Goal: Task Accomplishment & Management: Manage account settings

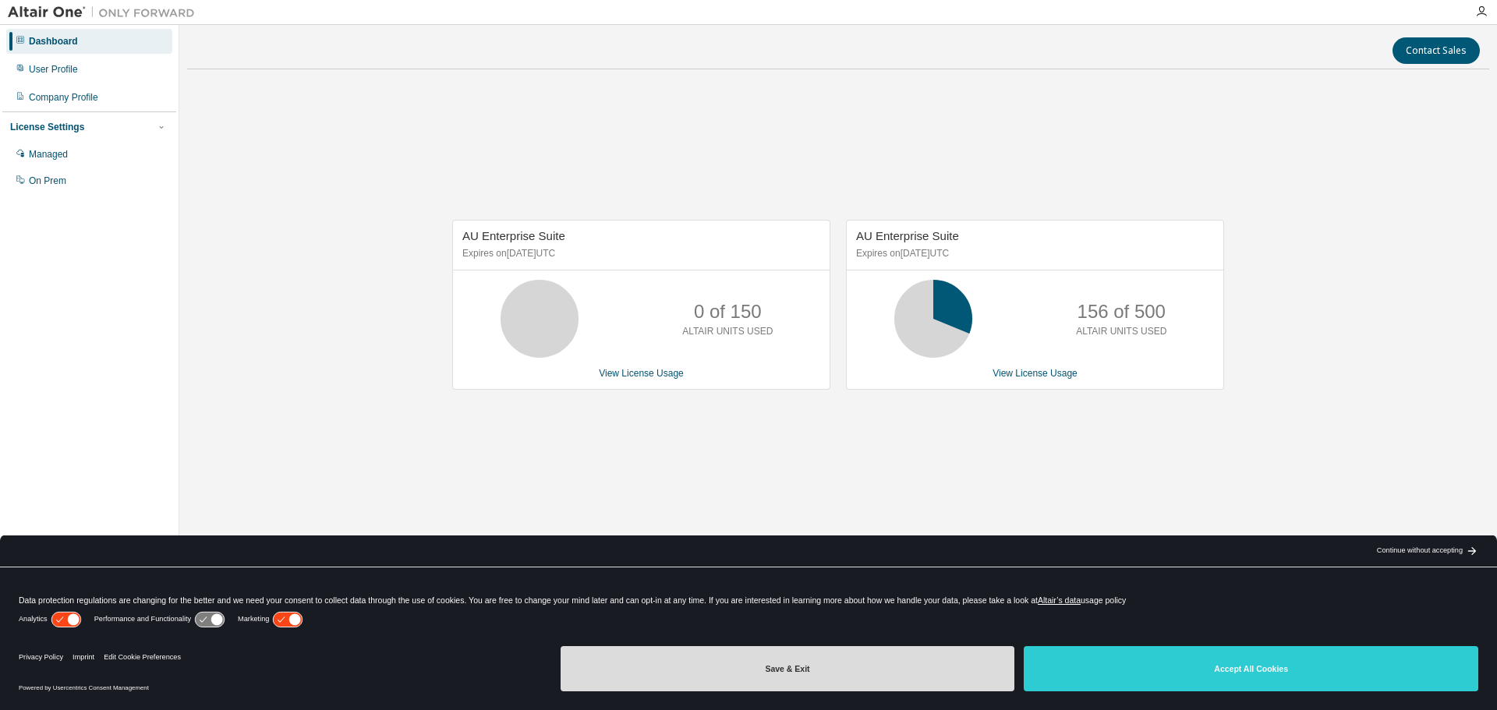
click at [836, 674] on button "Save & Exit" at bounding box center [787, 668] width 454 height 45
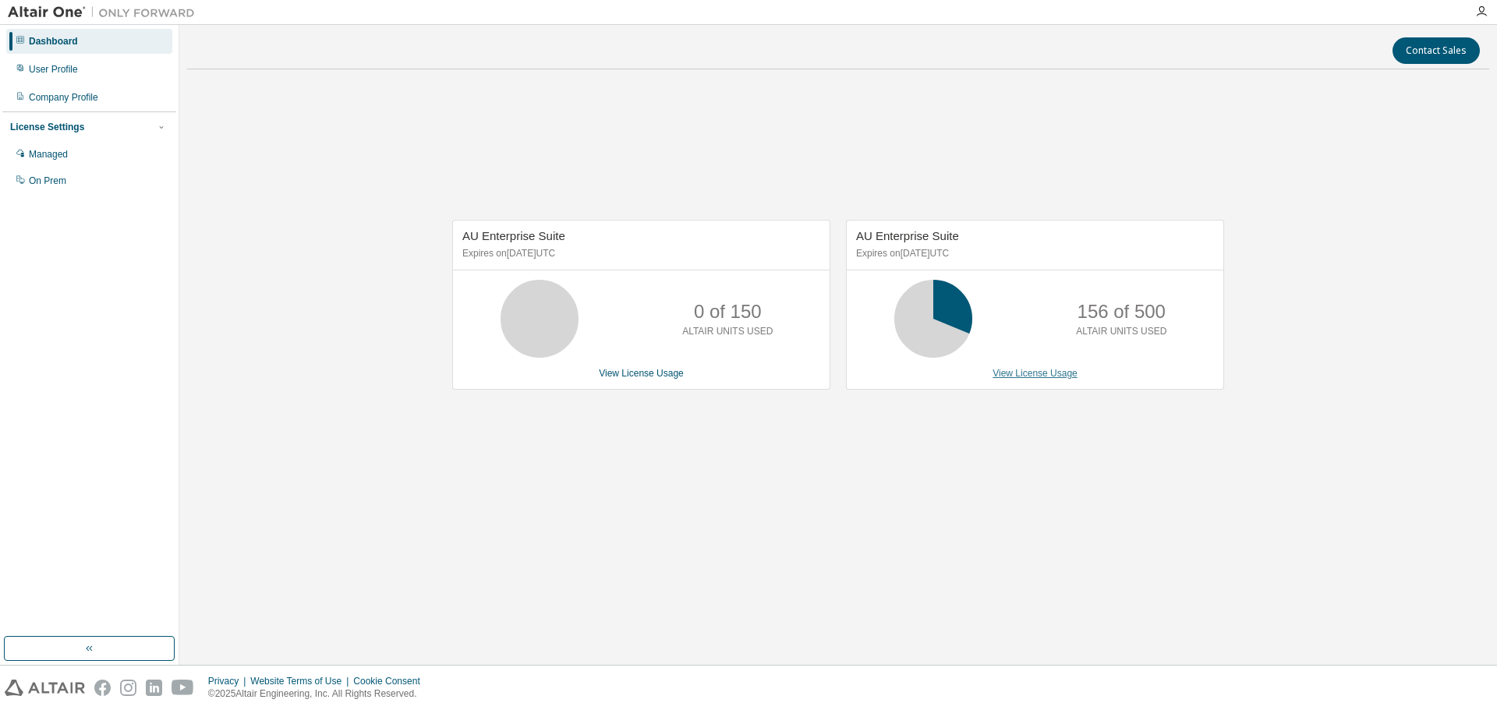
click at [1031, 377] on link "View License Usage" at bounding box center [1034, 373] width 85 height 11
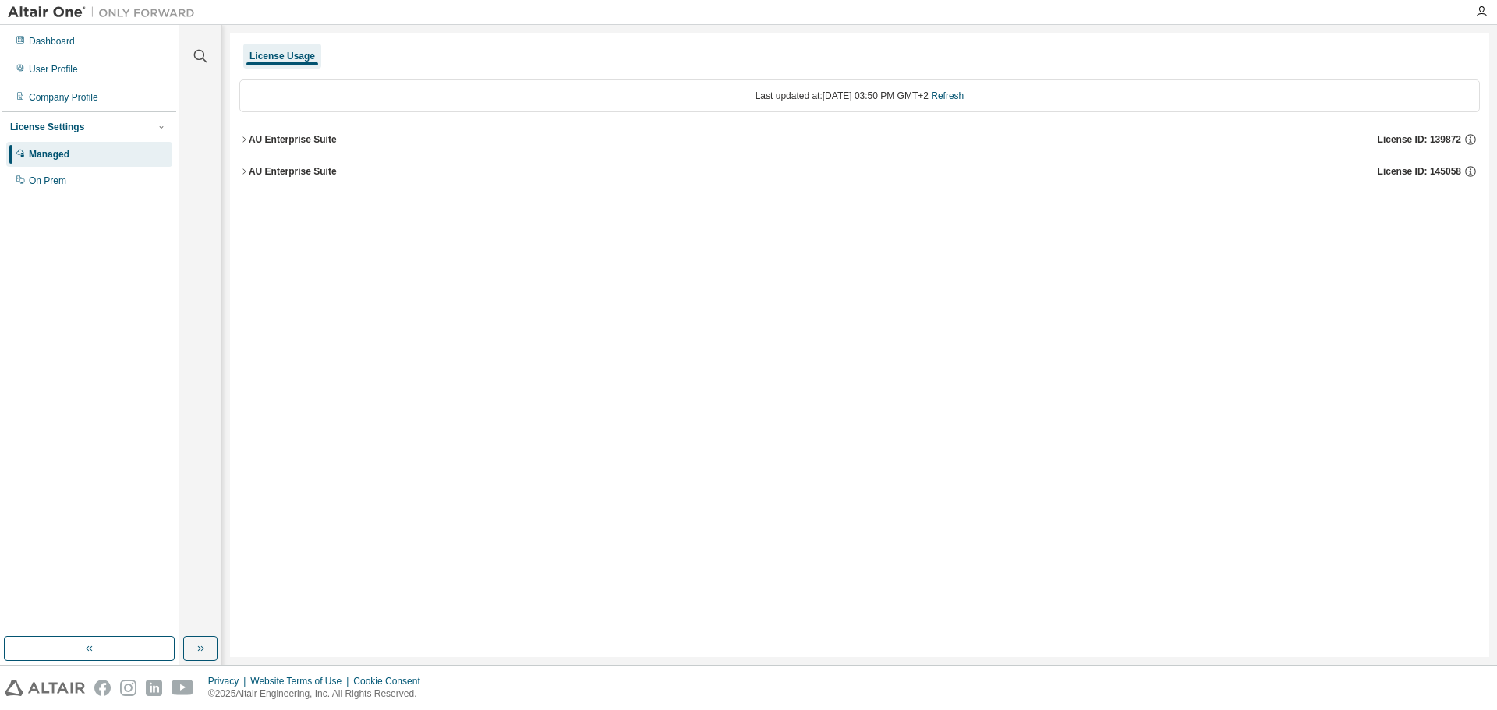
click at [249, 138] on div "AU Enterprise Suite" at bounding box center [293, 139] width 88 height 12
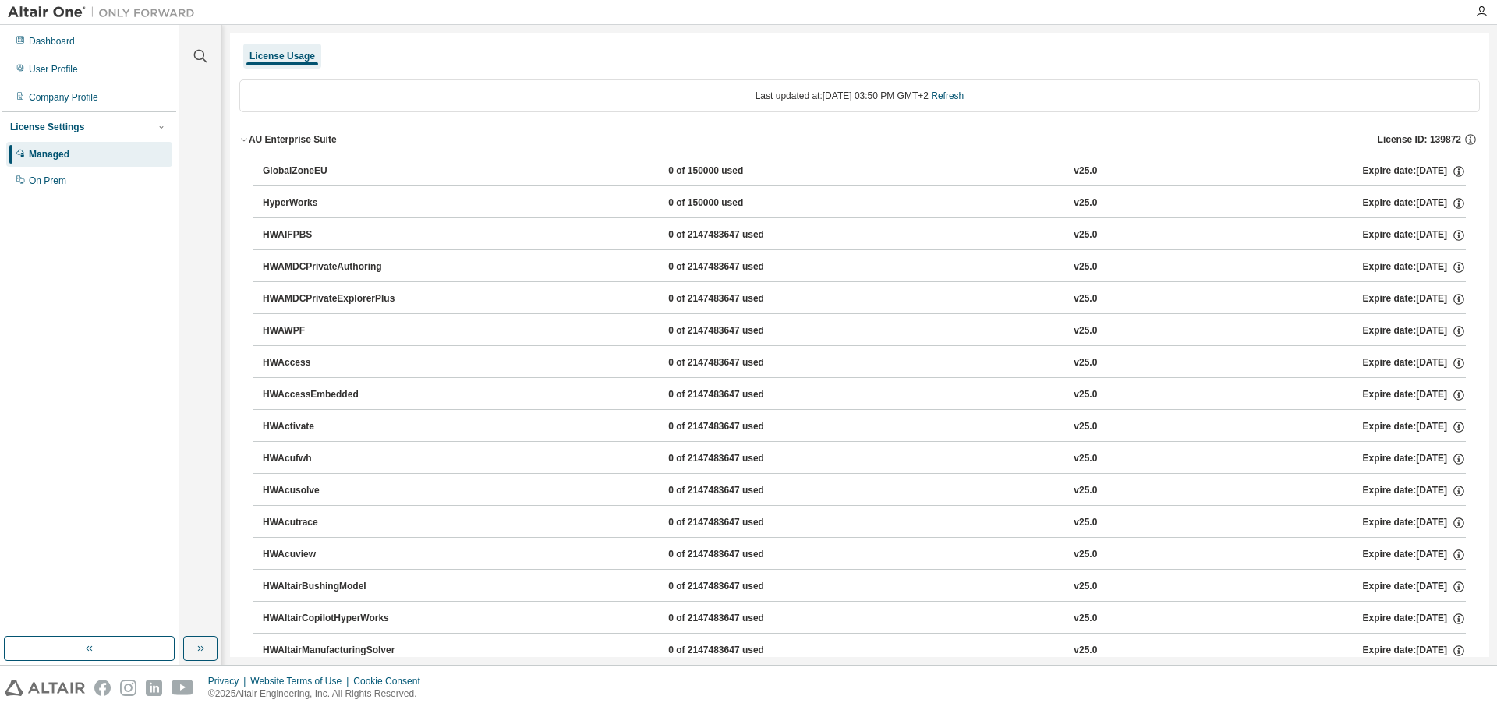
click at [244, 137] on icon "button" at bounding box center [243, 139] width 9 height 9
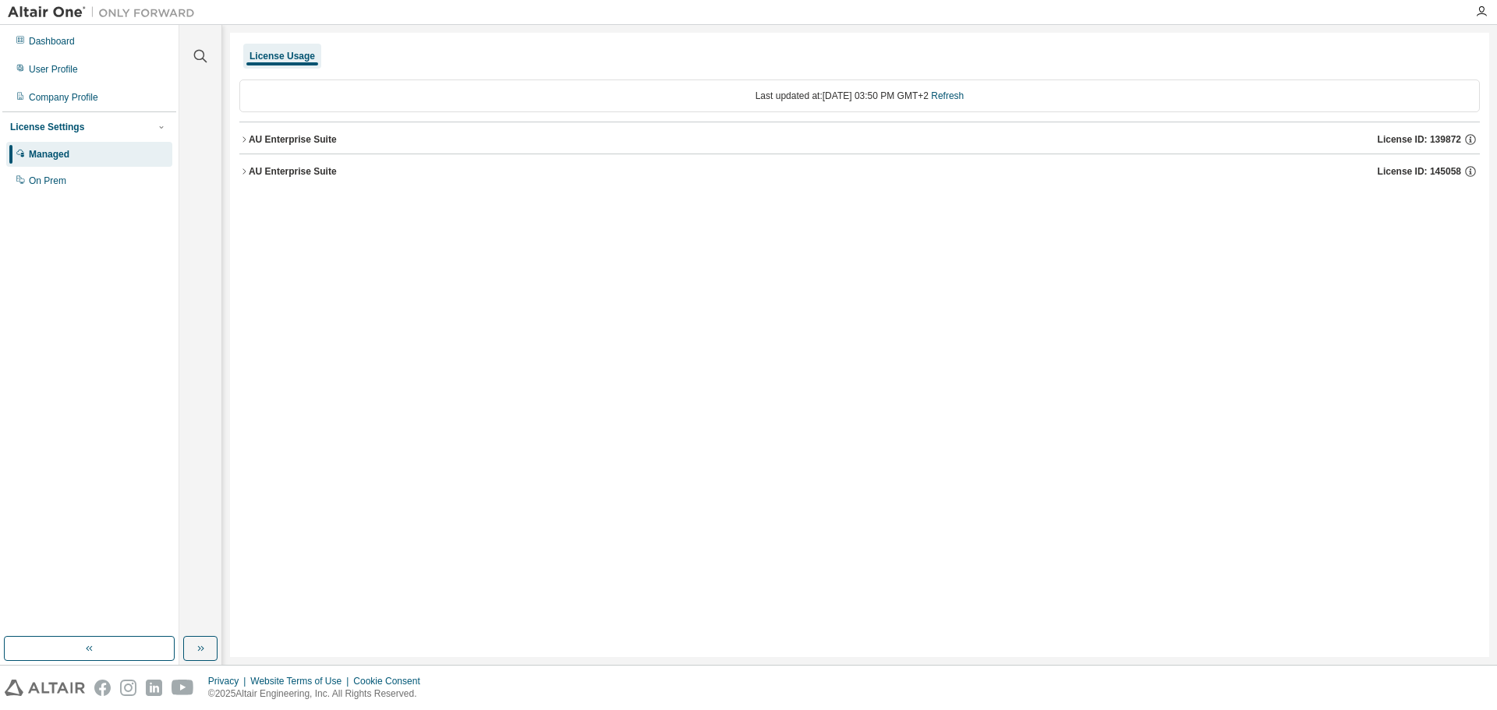
click at [245, 171] on icon "button" at bounding box center [243, 170] width 3 height 5
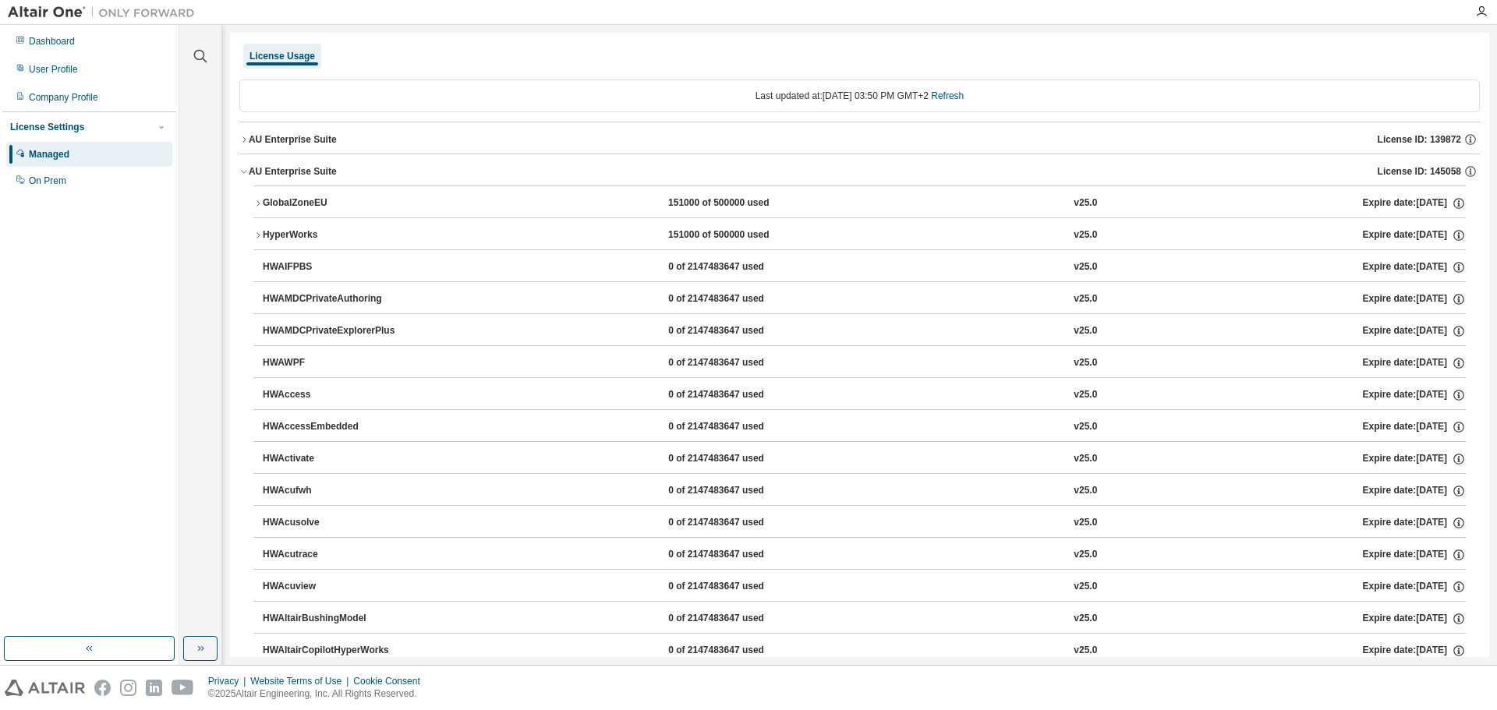
click at [245, 171] on icon "button" at bounding box center [243, 171] width 9 height 9
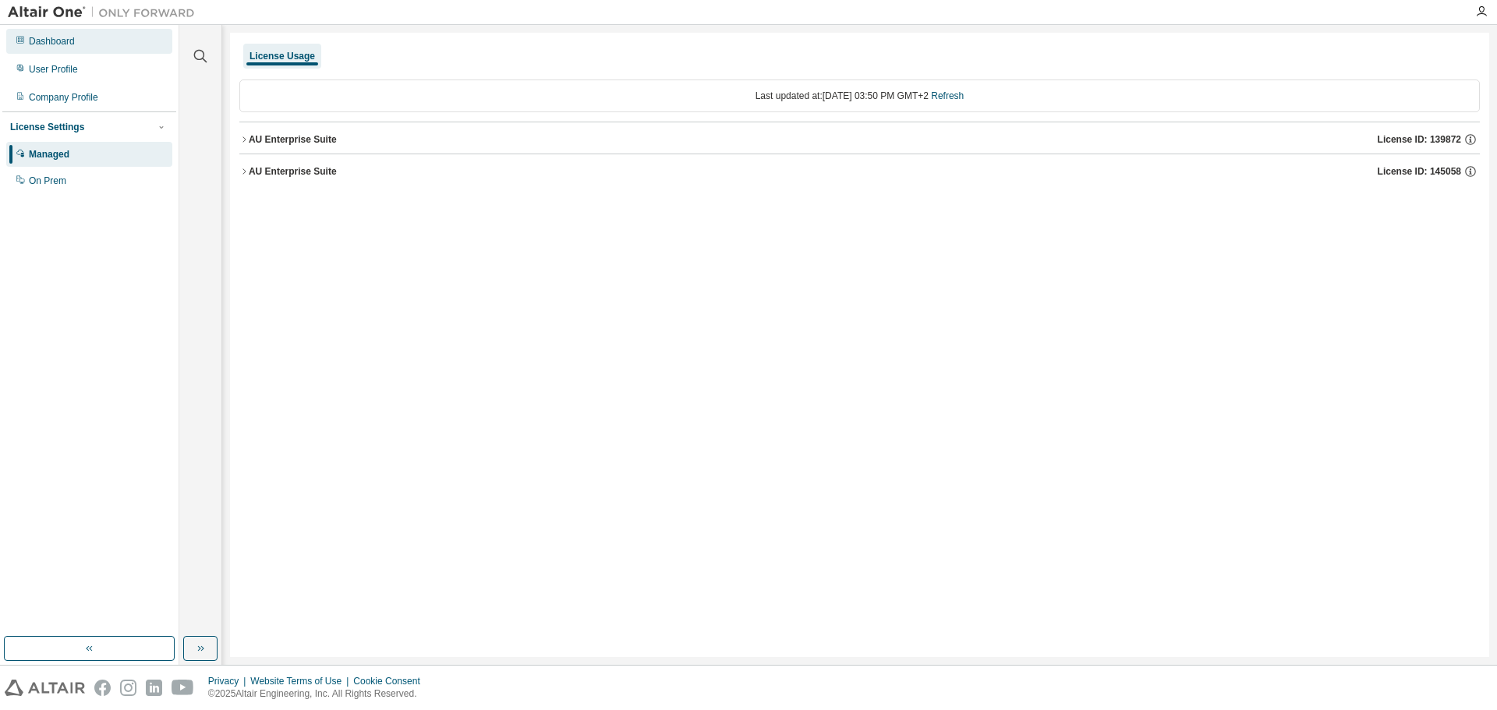
click at [58, 46] on div "Dashboard" at bounding box center [52, 41] width 46 height 12
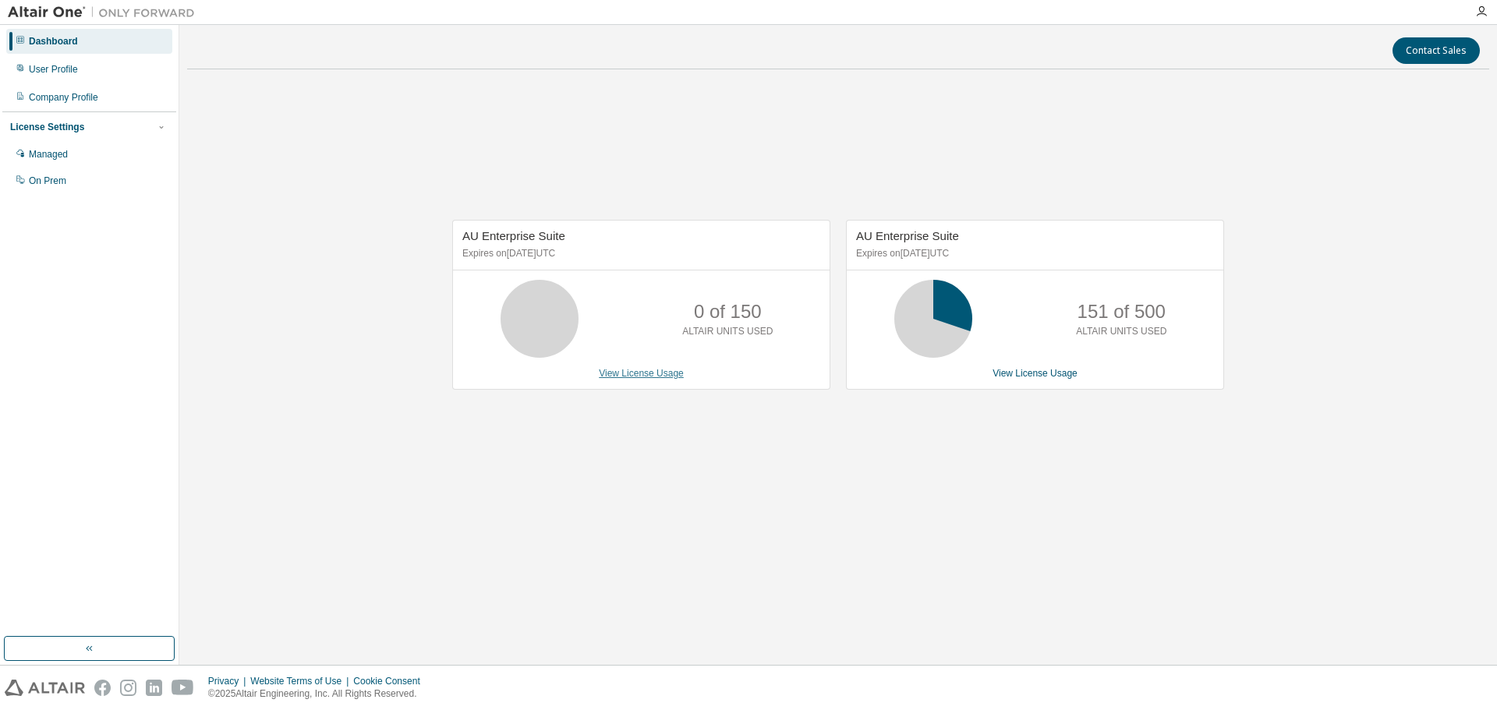
click at [631, 373] on link "View License Usage" at bounding box center [641, 373] width 85 height 11
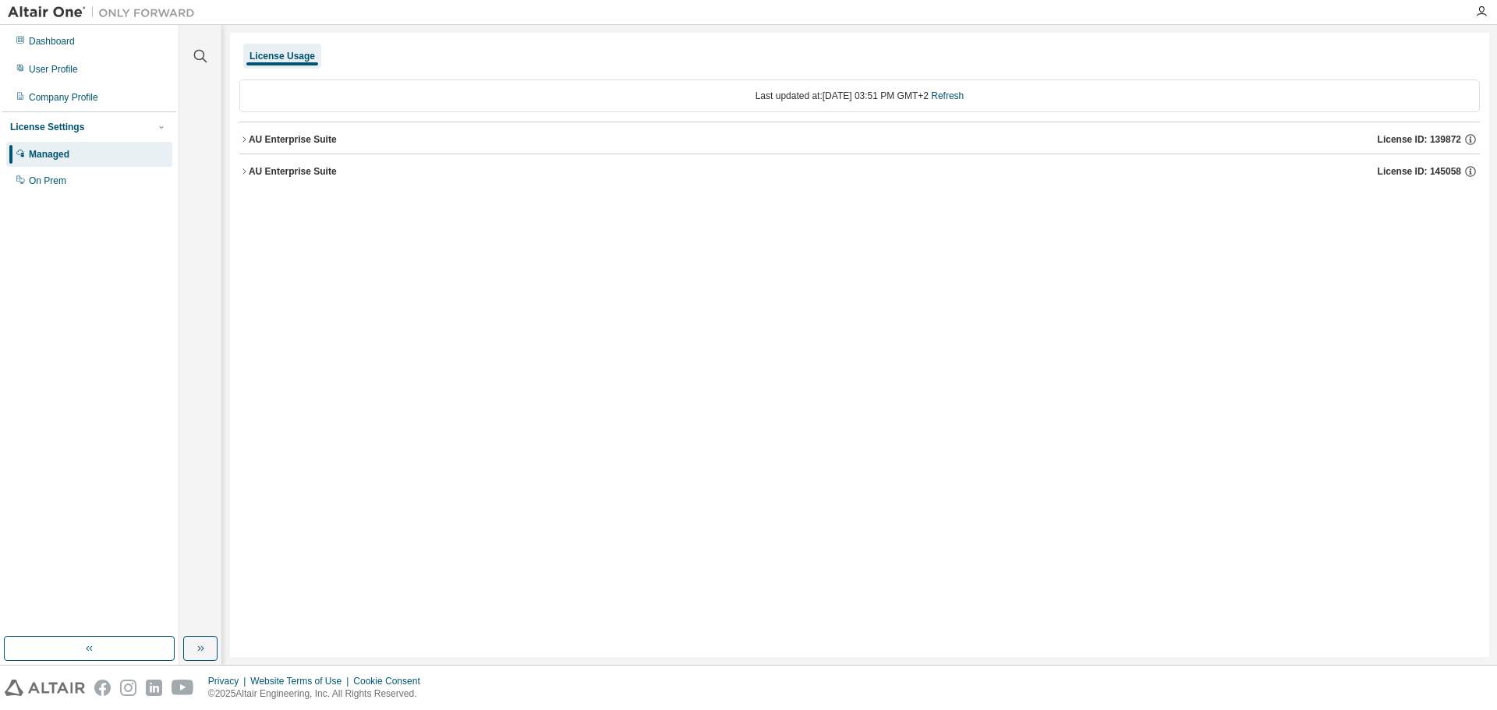
click at [268, 55] on div "License Usage" at bounding box center [281, 56] width 65 height 12
click at [48, 44] on div "Dashboard" at bounding box center [52, 41] width 46 height 12
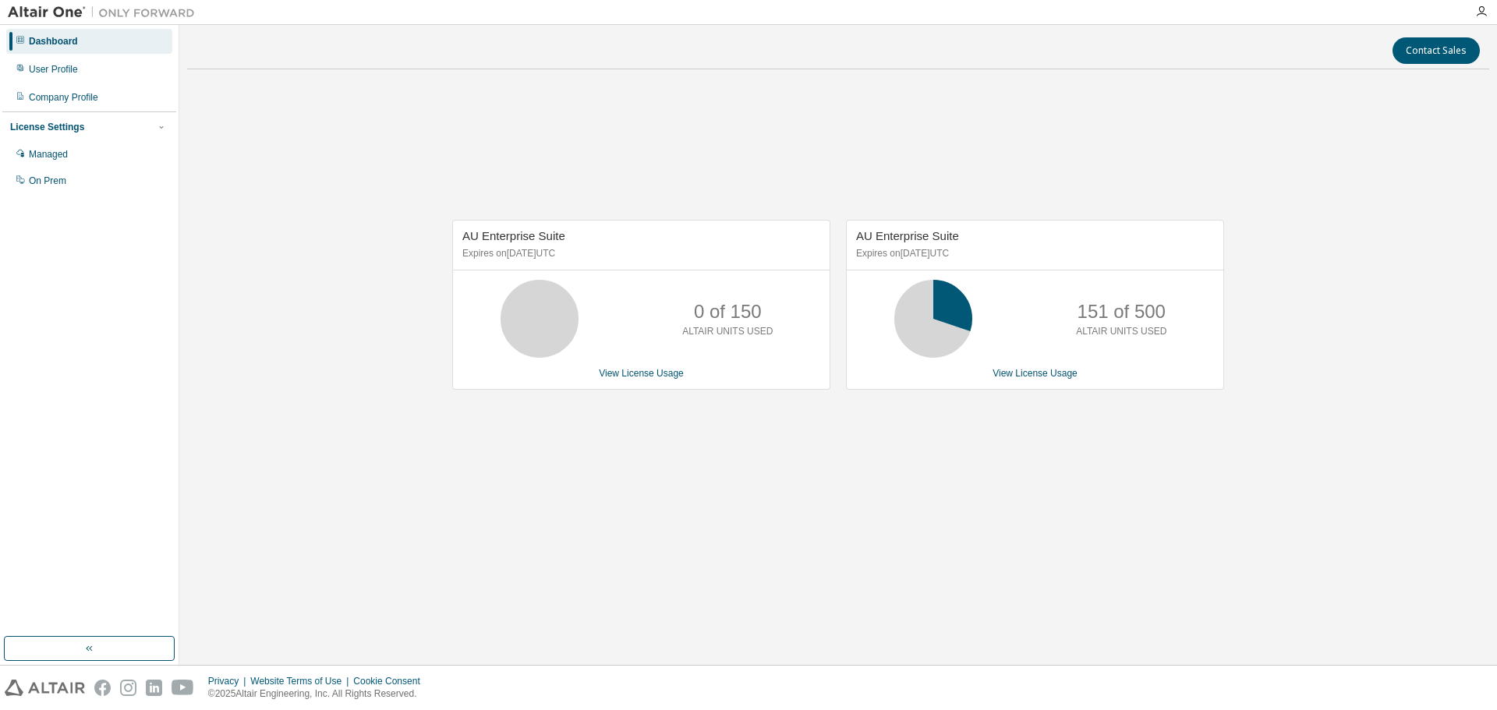
click at [1452, 286] on div "AU Enterprise Suite Expires on [DATE] UTC 0 of 150 ALTAIR UNITS USED View Licen…" at bounding box center [838, 312] width 1302 height 461
click at [1483, 16] on icon "button" at bounding box center [1481, 11] width 12 height 12
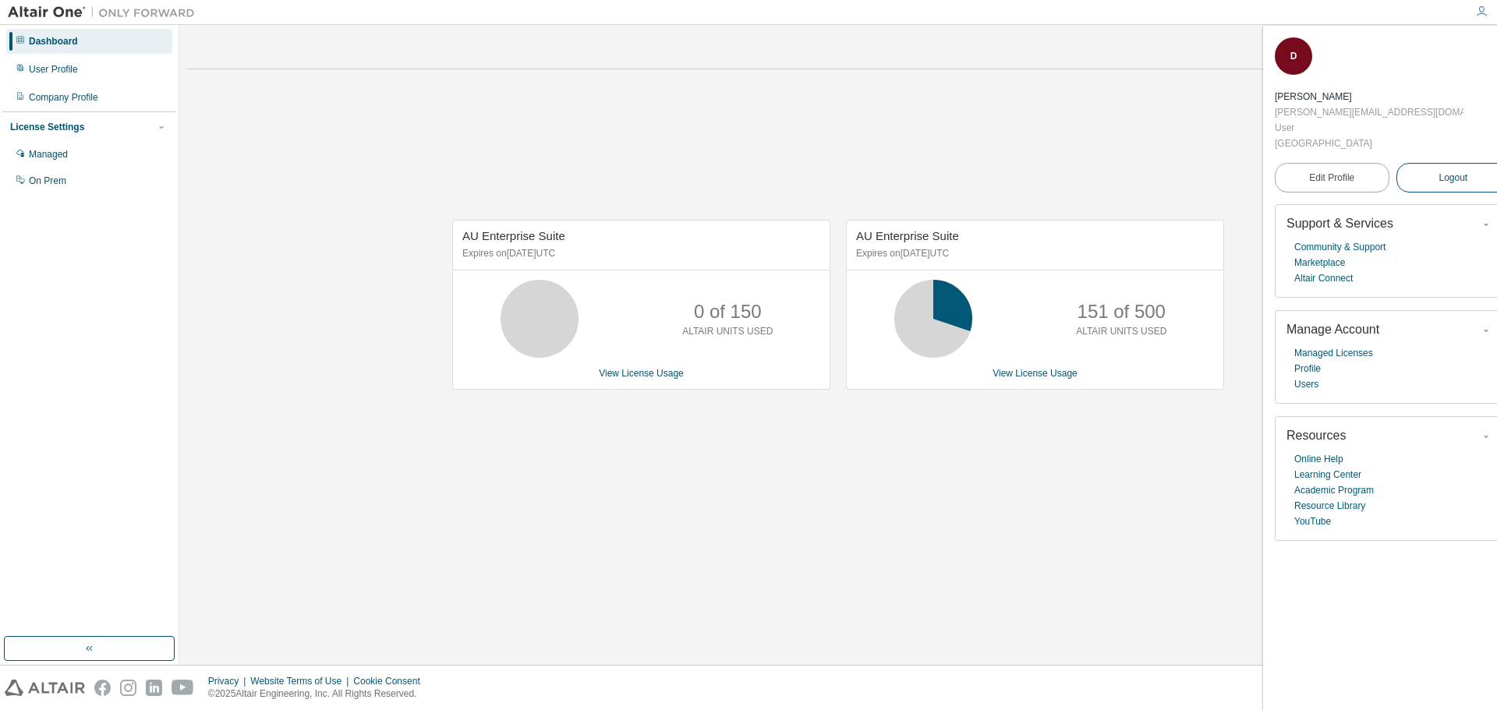
click at [1452, 163] on button "Logout" at bounding box center [1453, 178] width 115 height 30
